Goal: Information Seeking & Learning: Learn about a topic

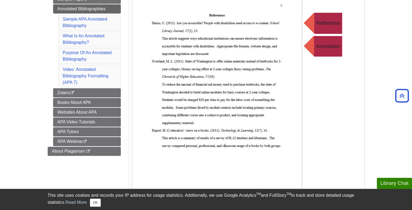
scroll to position [122, 0]
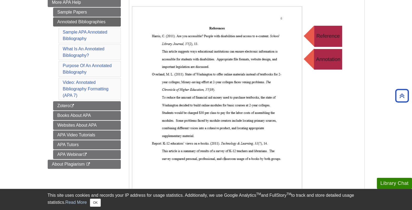
scroll to position [122, 0]
